Goal: Register for event/course

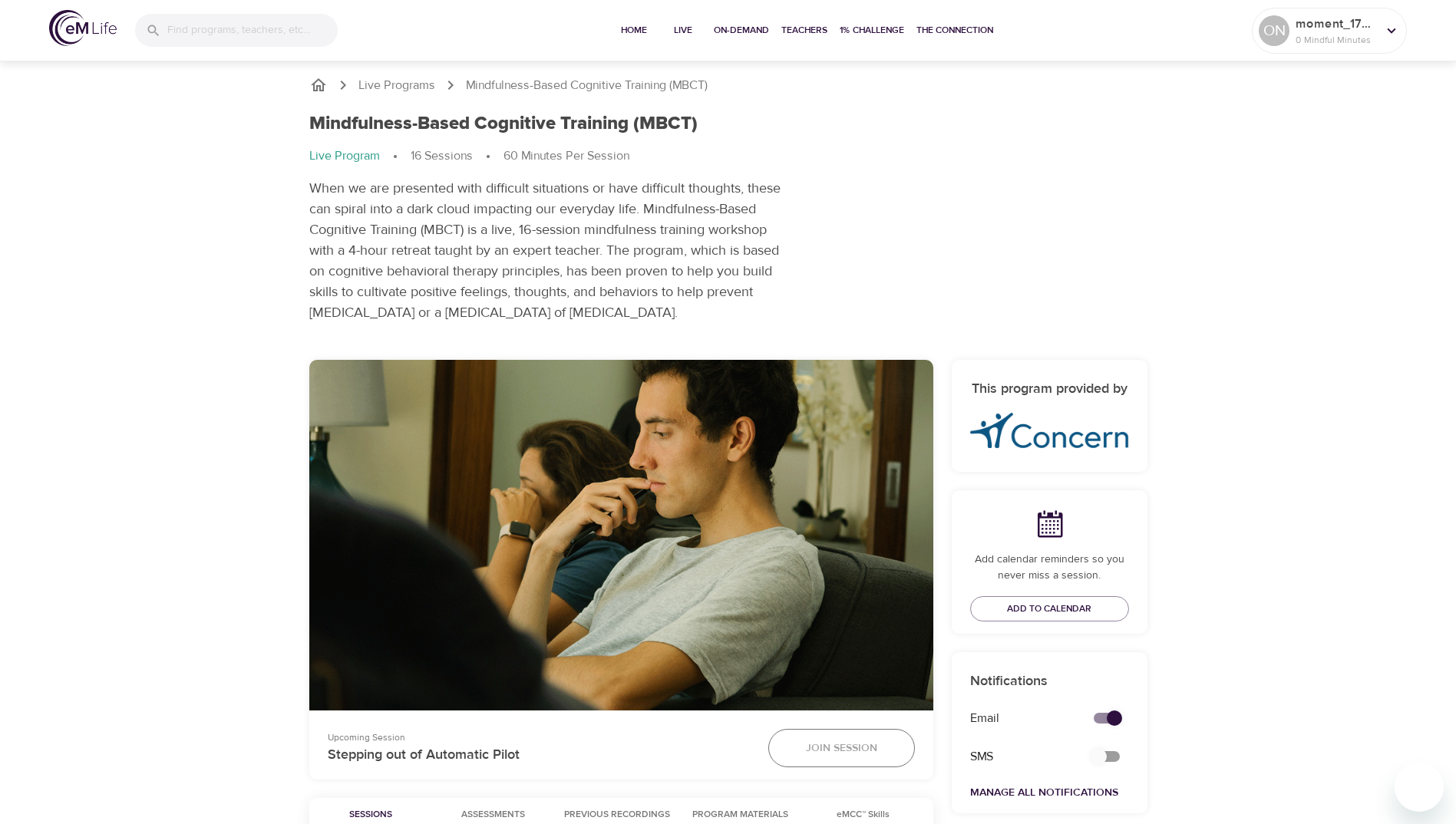
click at [857, 749] on span "Join Session" at bounding box center [841, 749] width 71 height 19
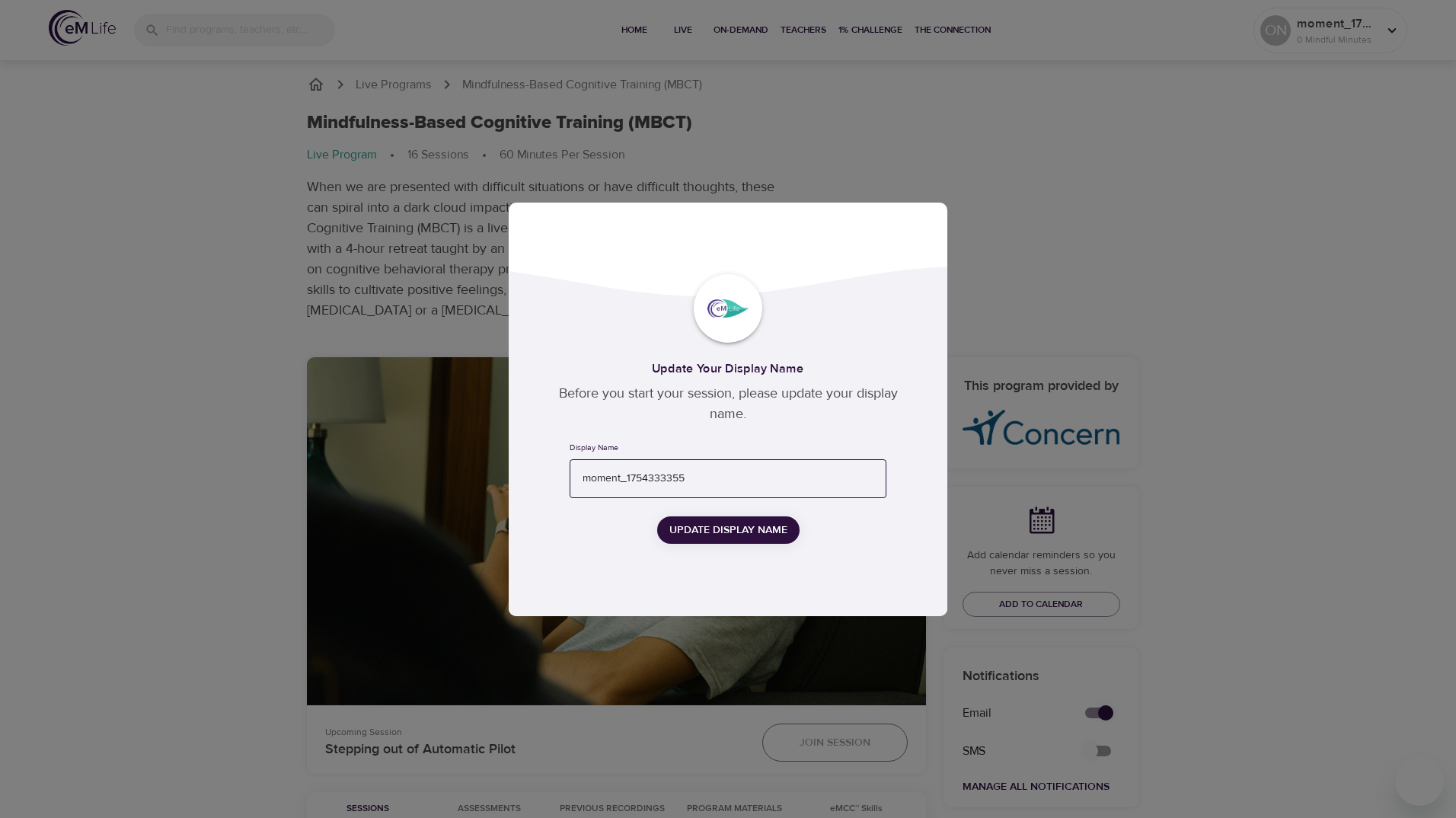
drag, startPoint x: 710, startPoint y: 480, endPoint x: 493, endPoint y: 468, distance: 217.3
click at [493, 469] on div "Update Your Display Name Before you start your session, please update your disp…" at bounding box center [728, 409] width 1456 height 818
click at [712, 533] on span "Update Display Name" at bounding box center [728, 530] width 118 height 19
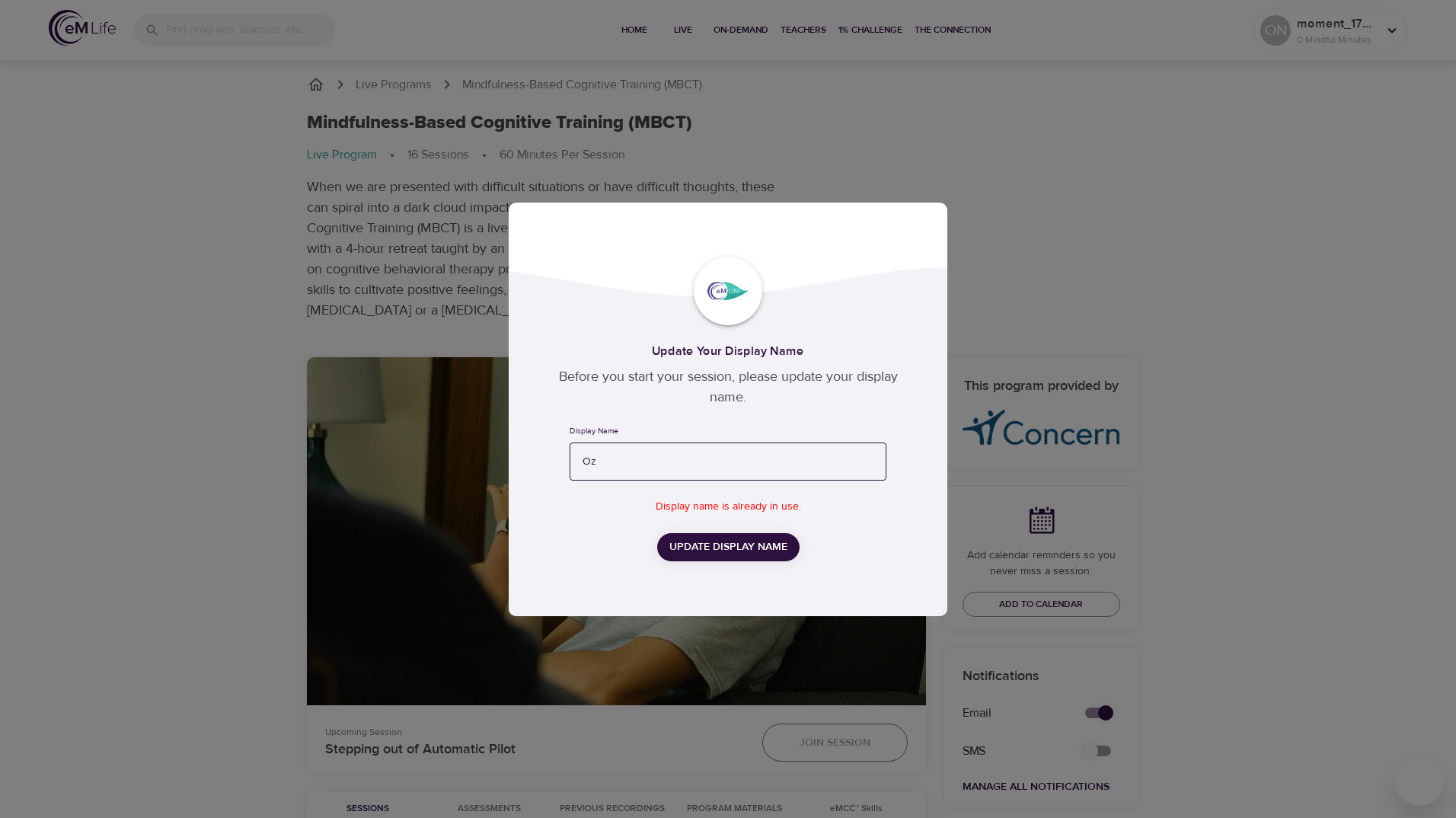
click at [627, 459] on input "Oz" at bounding box center [728, 461] width 317 height 39
type input "Oswaldo"
click at [726, 549] on span "Update Display Name" at bounding box center [728, 547] width 118 height 19
